Goal: Task Accomplishment & Management: Manage account settings

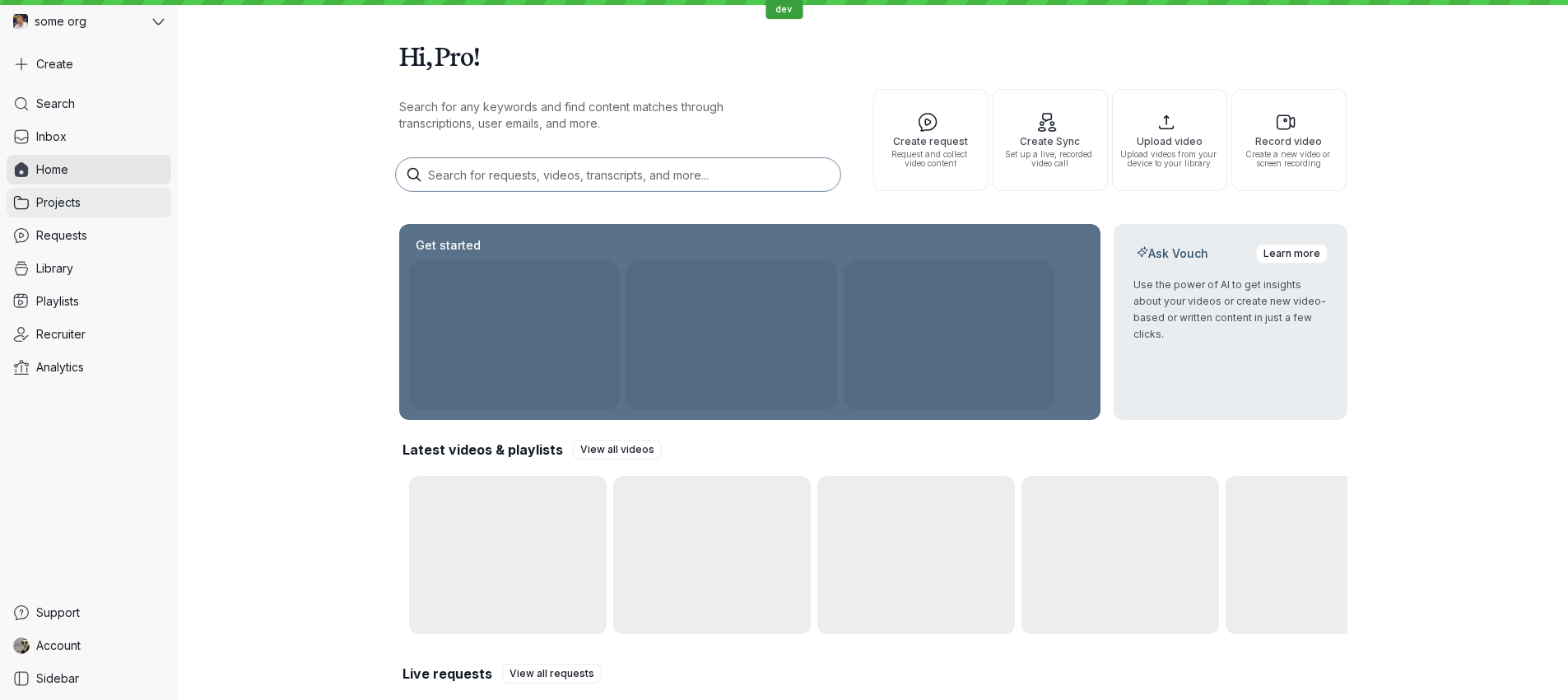
click at [72, 203] on span "Projects" at bounding box center [58, 202] width 44 height 17
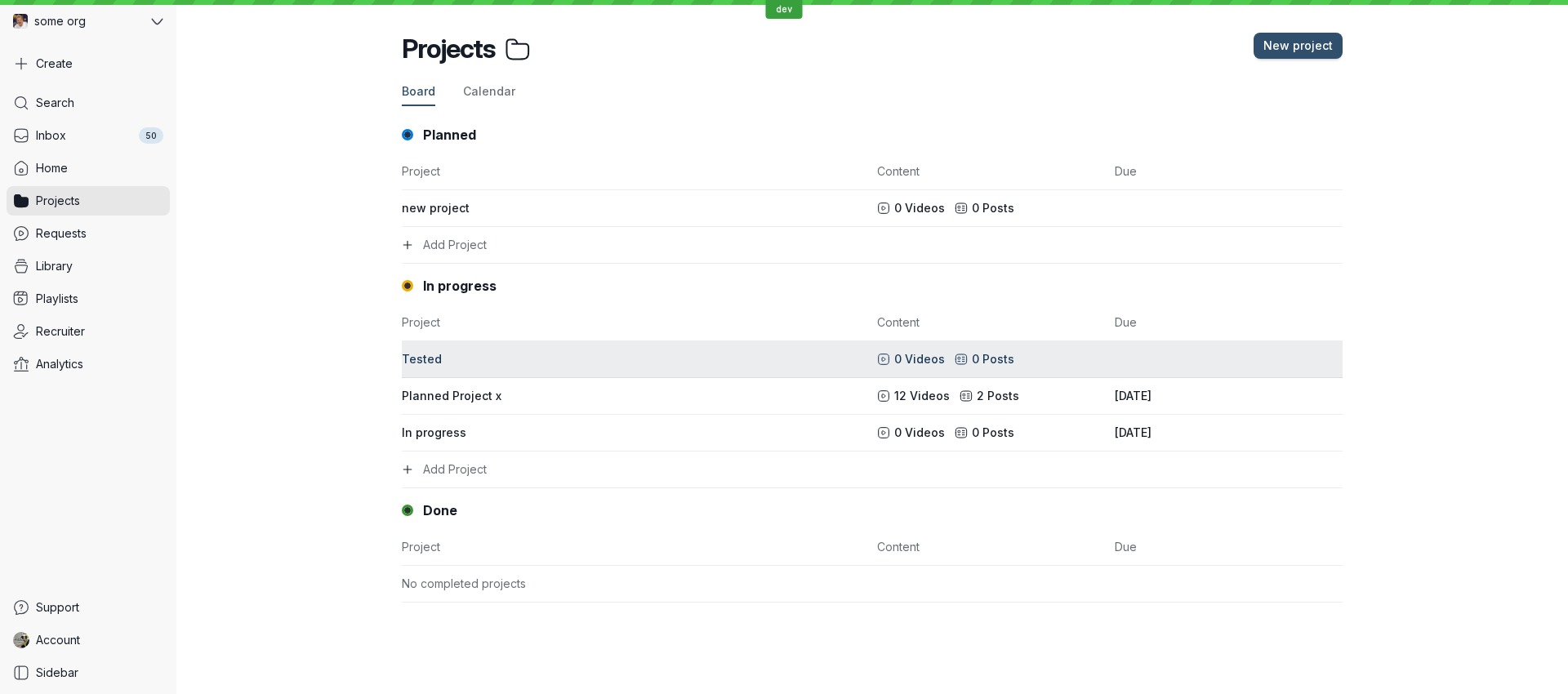
click at [538, 363] on div "Tested" at bounding box center [634, 360] width 465 height 16
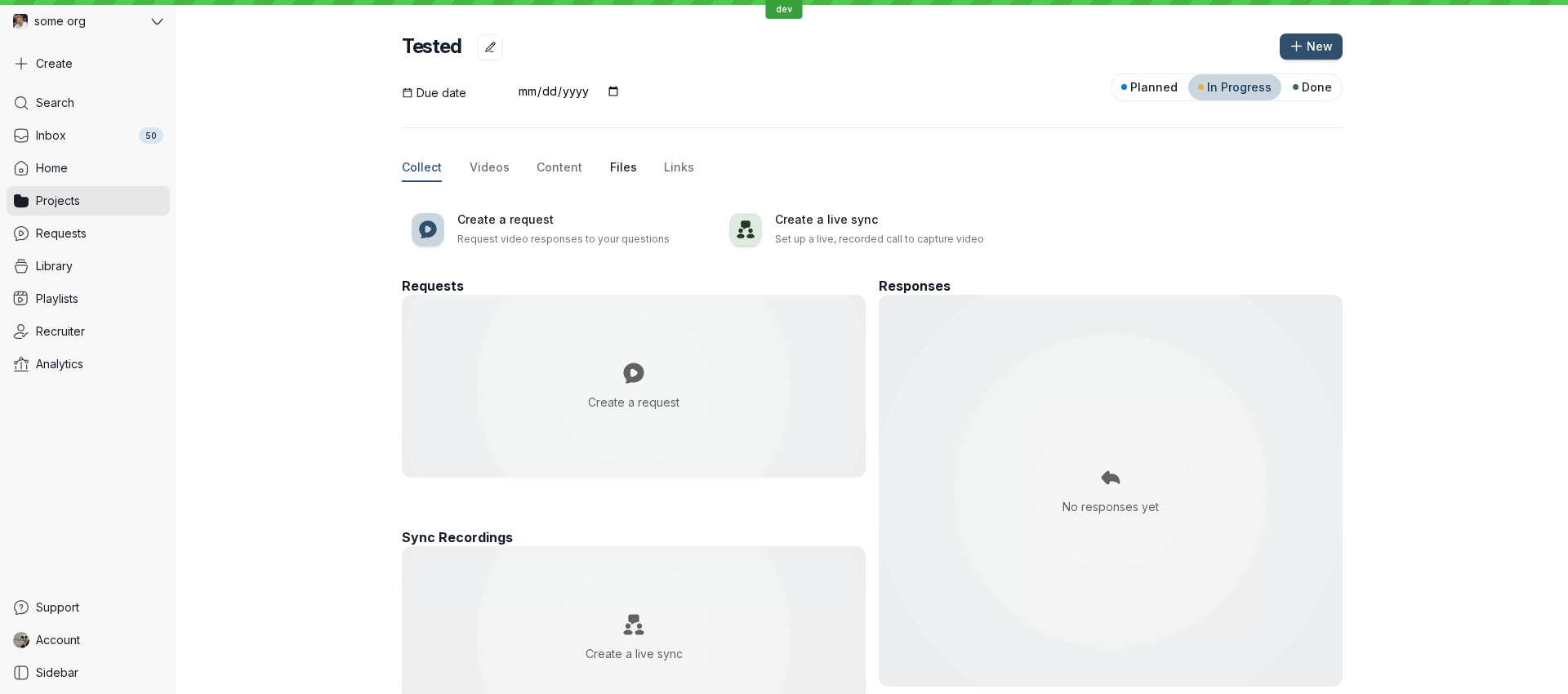
click at [615, 168] on span "Files" at bounding box center [622, 168] width 27 height 16
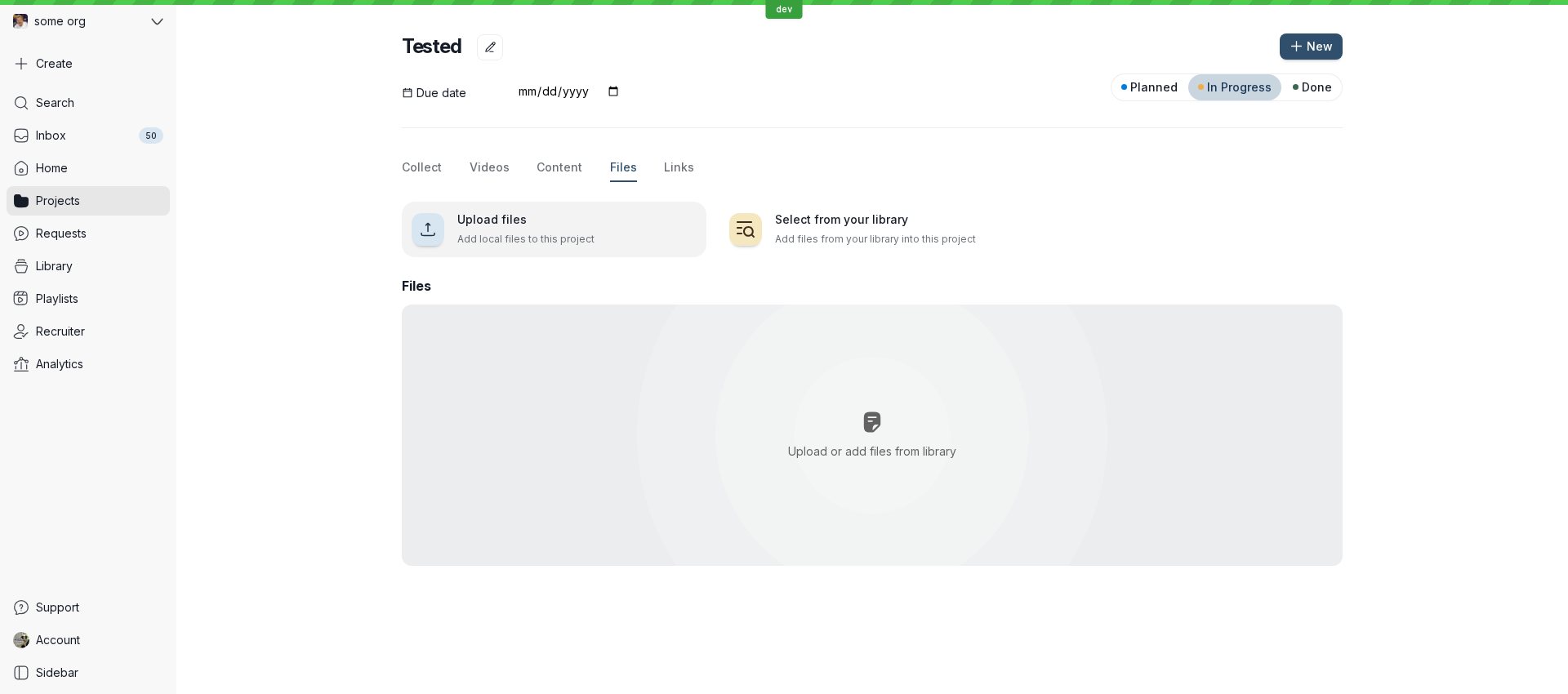
click at [550, 247] on button "Upload files Add local files to this project" at bounding box center [554, 229] width 305 height 56
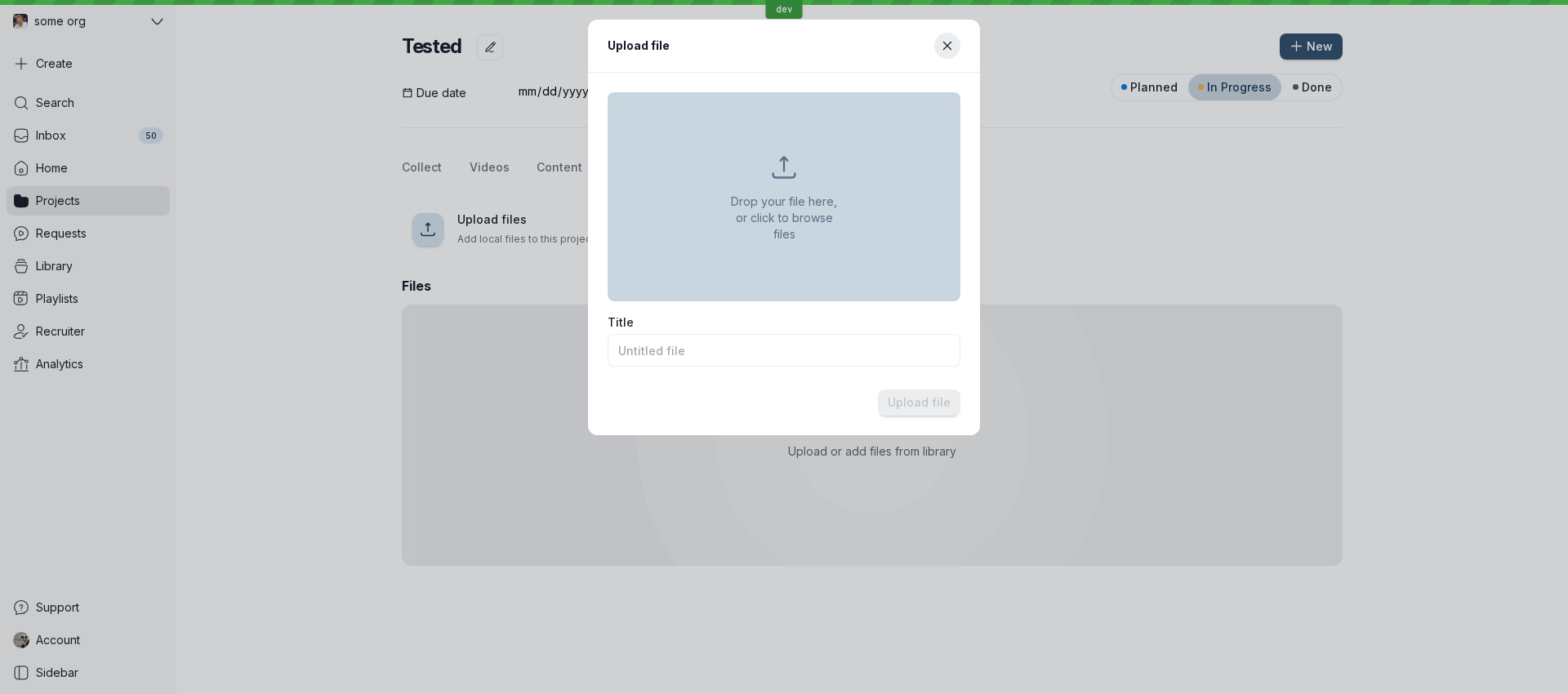
type input "13c750a9-2895-4cad-9931-202cc5639a5e_poster.0000000.jpg"
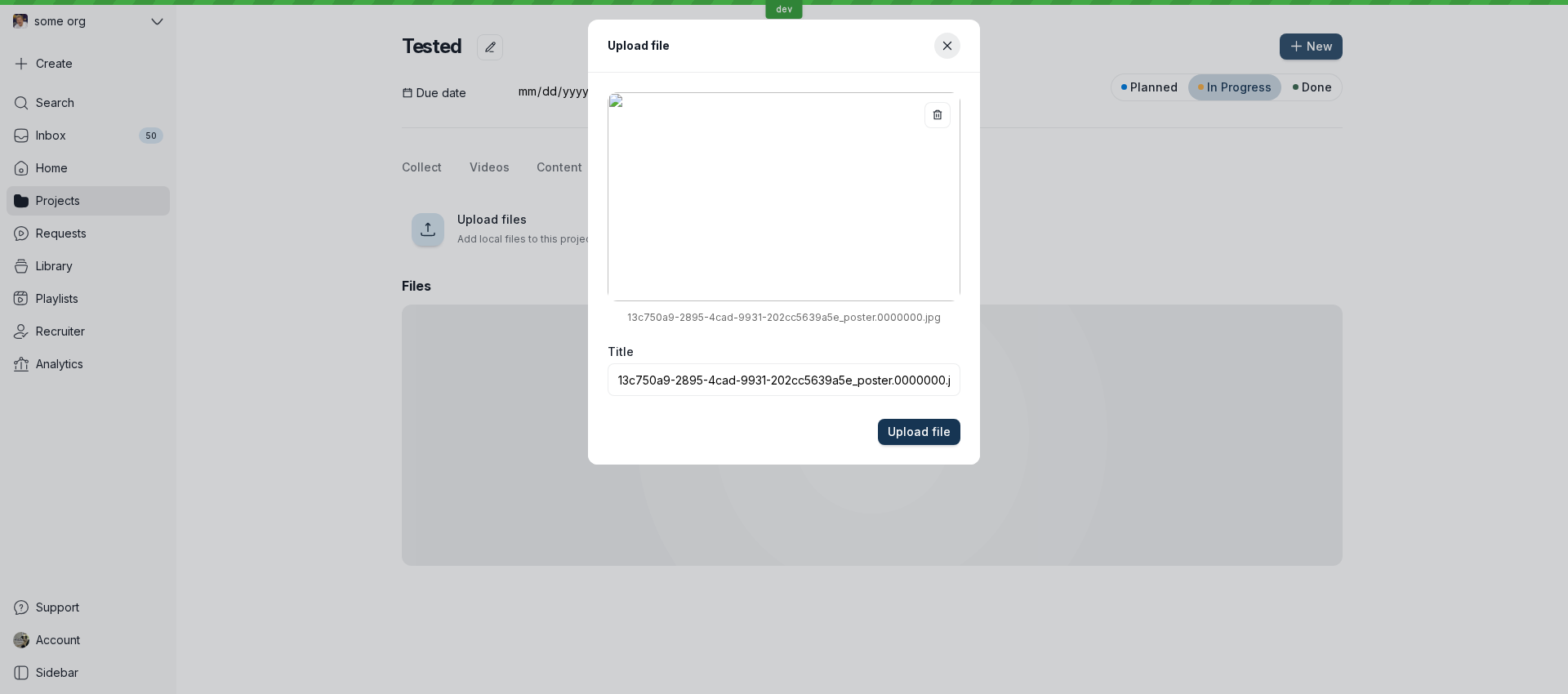
click at [913, 432] on span "Upload file" at bounding box center [919, 432] width 63 height 16
click at [925, 429] on span "Upload file" at bounding box center [919, 432] width 63 height 16
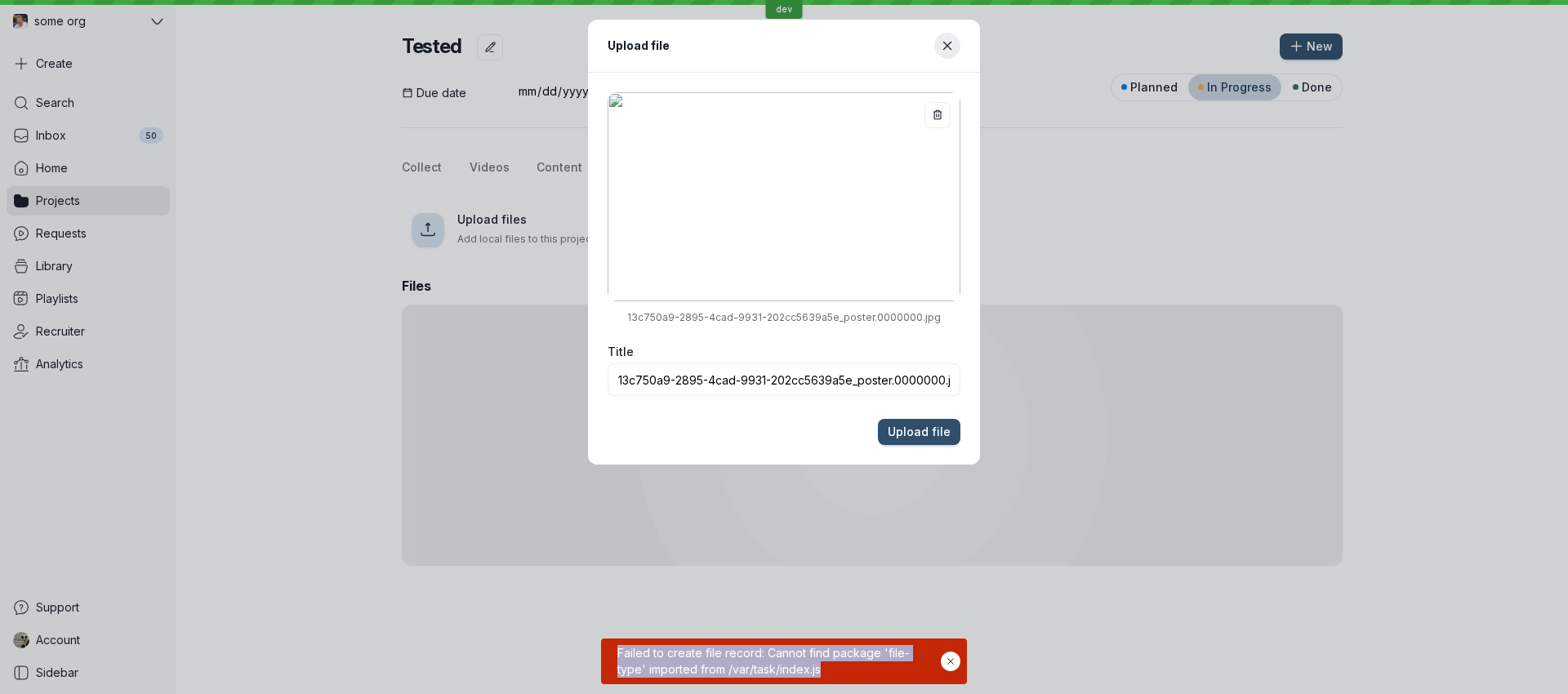
drag, startPoint x: 838, startPoint y: 669, endPoint x: 606, endPoint y: 660, distance: 232.2
click at [616, 653] on span "Failed to create file record: Cannot find package 'file-type' imported from /va…" at bounding box center [777, 662] width 327 height 33
copy span "Failed to create file record: Cannot find package 'file-type' imported from /va…"
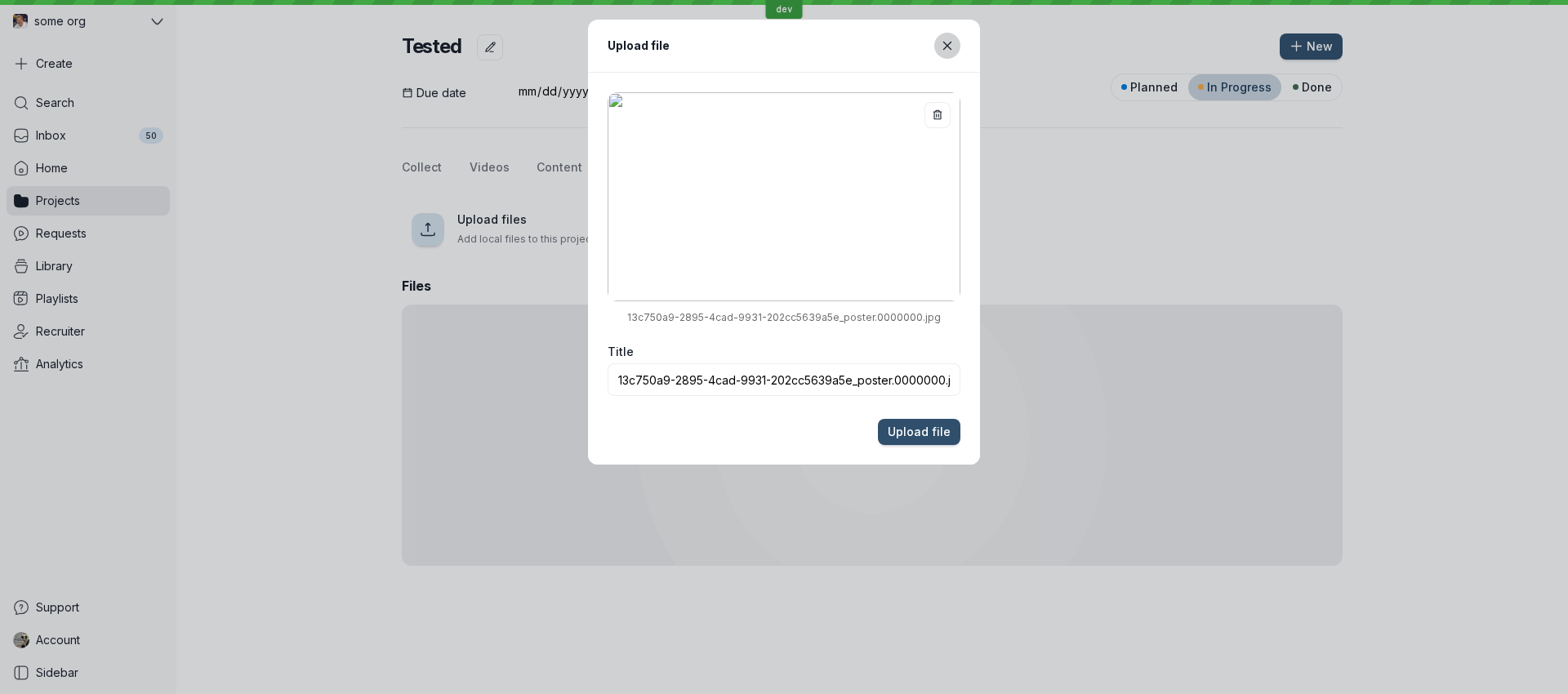
click at [941, 47] on icon "Close modal" at bounding box center [947, 46] width 14 height 14
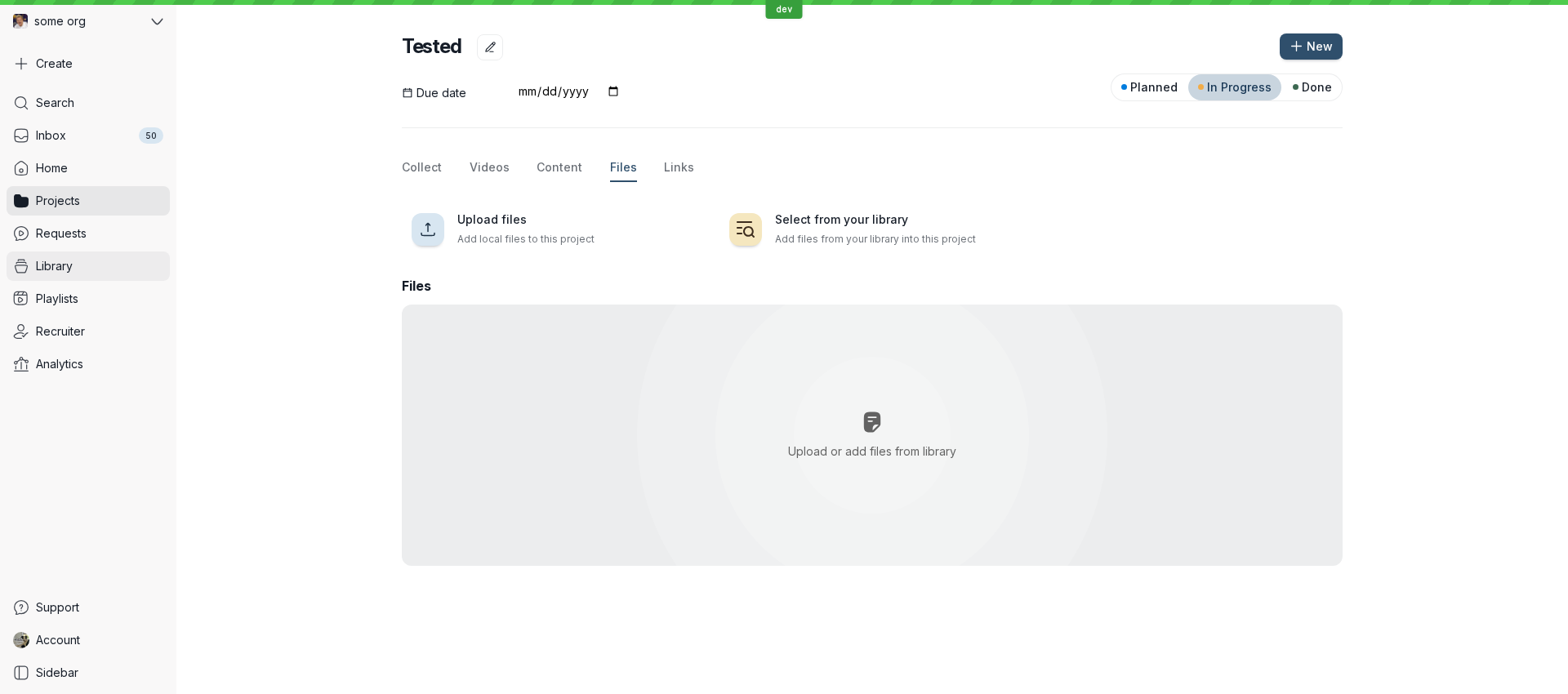
click at [78, 275] on link "Library" at bounding box center [88, 266] width 163 height 29
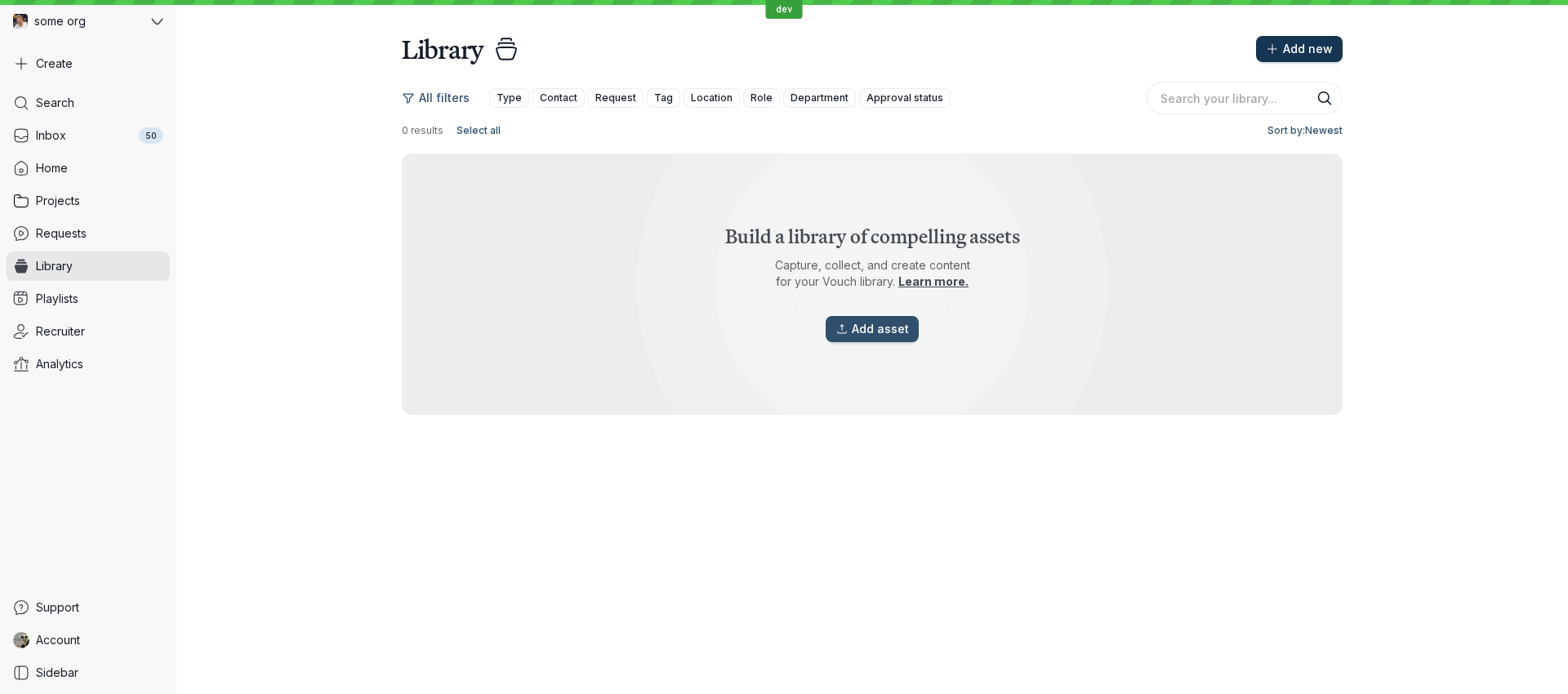
click at [1303, 48] on span "Add new" at bounding box center [1307, 49] width 49 height 16
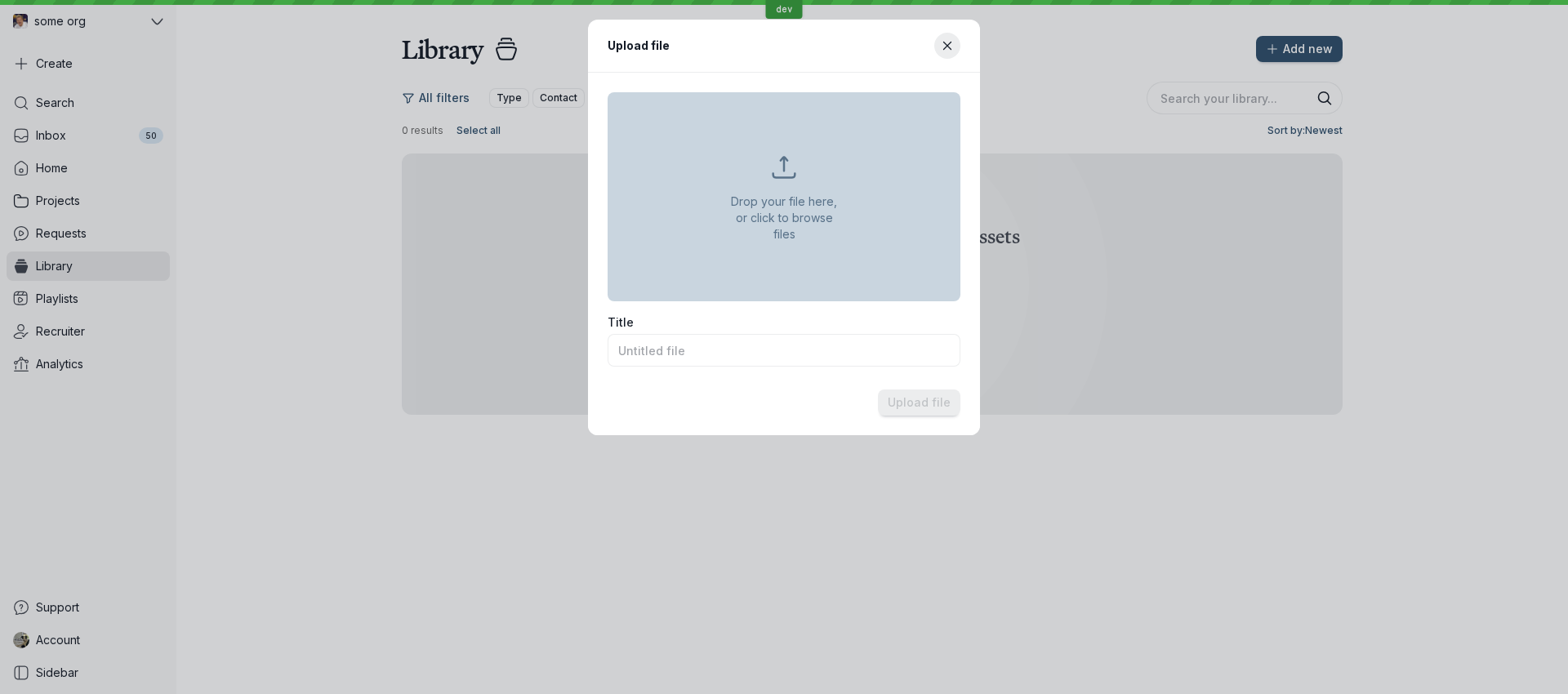
type input "906c78dd-2eca-4f12-9b05-2f76fb1c6468.docx"
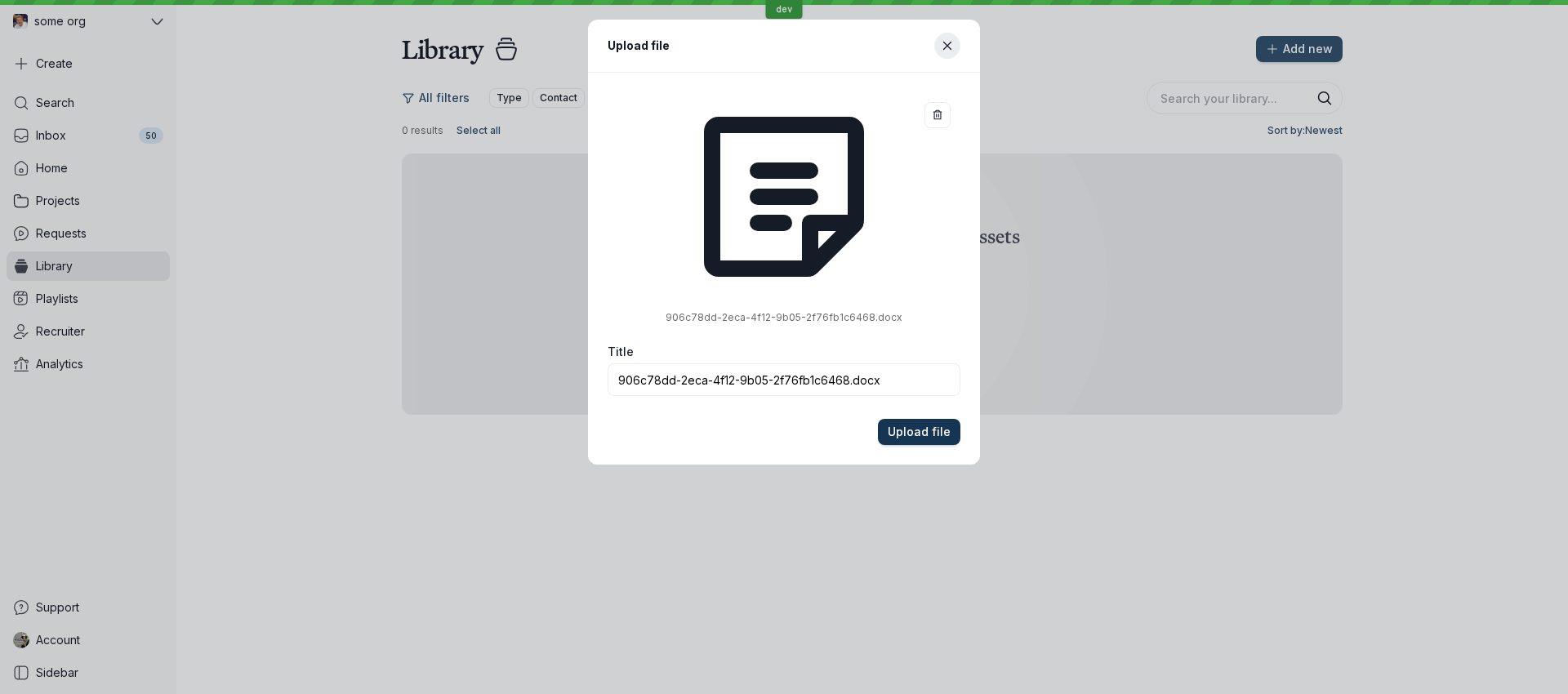
click at [913, 432] on span "Upload file" at bounding box center [919, 432] width 63 height 16
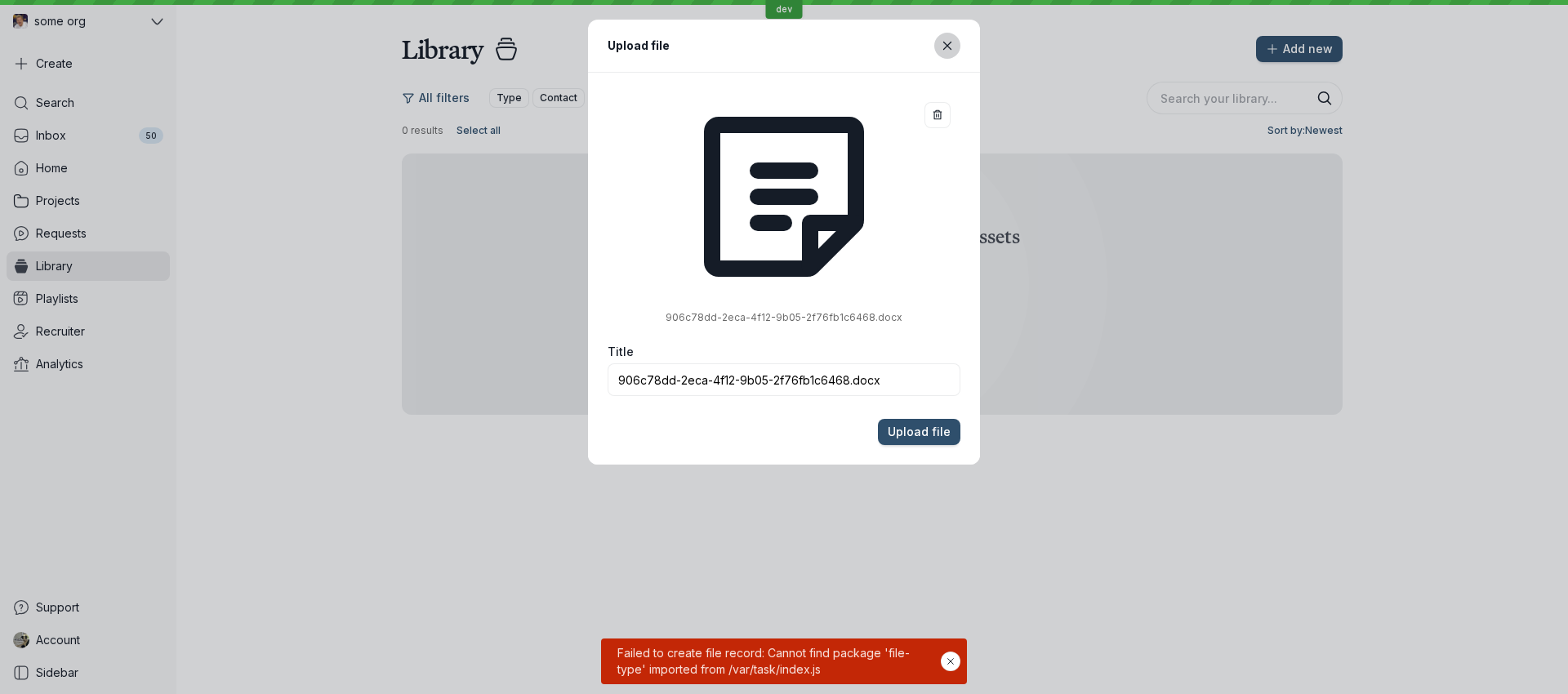
click at [953, 41] on icon "Close modal" at bounding box center [947, 46] width 14 height 14
